Goal: Register for event/course

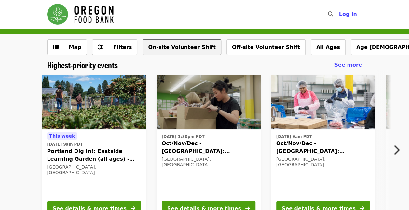
click at [173, 46] on button "On-site Volunteer Shift" at bounding box center [182, 47] width 78 height 16
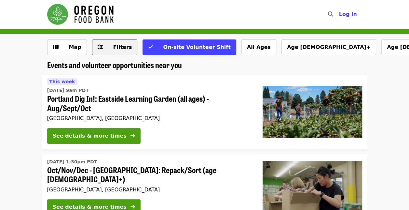
click at [113, 49] on span "Filters" at bounding box center [122, 47] width 19 height 6
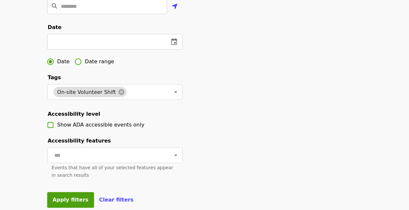
scroll to position [174, 0]
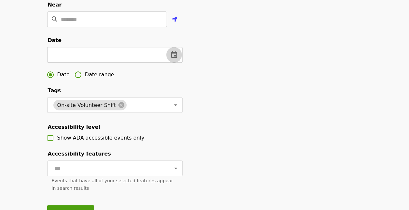
click at [173, 59] on icon "change date" at bounding box center [174, 55] width 8 height 8
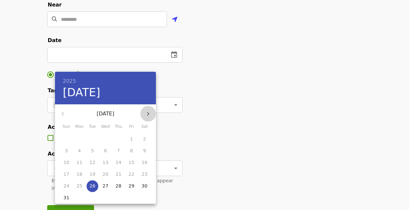
click at [148, 113] on icon "button" at bounding box center [148, 114] width 2 height 4
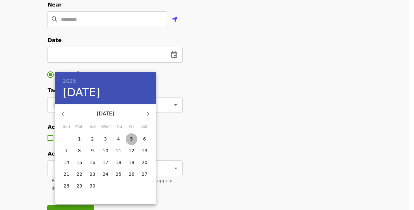
click at [134, 138] on span "5" at bounding box center [132, 138] width 12 height 7
type input "**********"
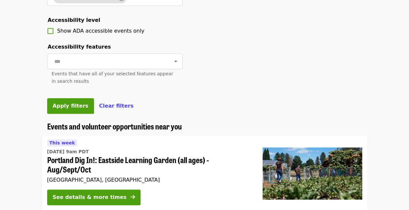
scroll to position [281, 0]
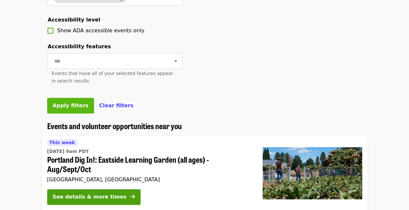
click at [73, 108] on span "Apply filters" at bounding box center [71, 105] width 36 height 6
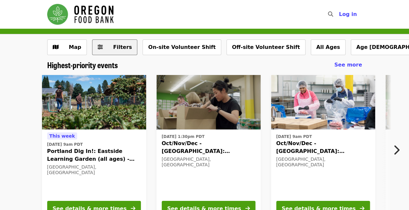
click at [101, 47] on button "Filters" at bounding box center [115, 47] width 46 height 16
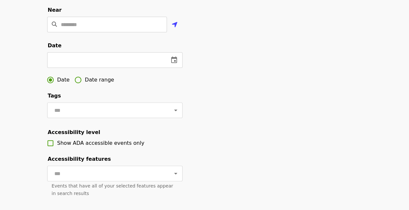
scroll to position [169, 0]
click at [176, 64] on icon "change date" at bounding box center [174, 60] width 8 height 8
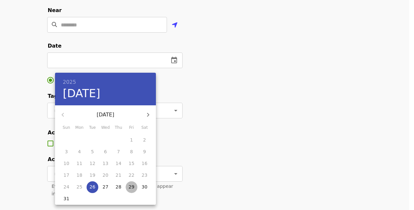
click at [131, 188] on p "29" at bounding box center [132, 186] width 6 height 7
type input "**********"
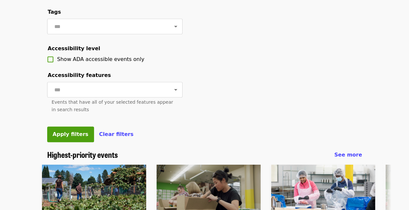
scroll to position [374, 0]
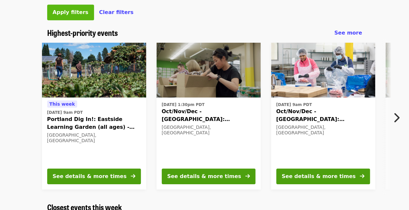
click at [74, 20] on button "Apply filters" at bounding box center [70, 13] width 47 height 16
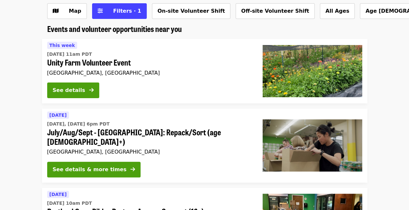
scroll to position [36, 0]
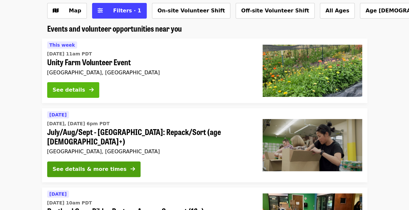
click at [84, 90] on div "See details" at bounding box center [69, 90] width 33 height 8
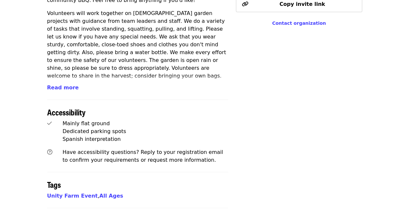
scroll to position [330, 0]
